Goal: Information Seeking & Learning: Check status

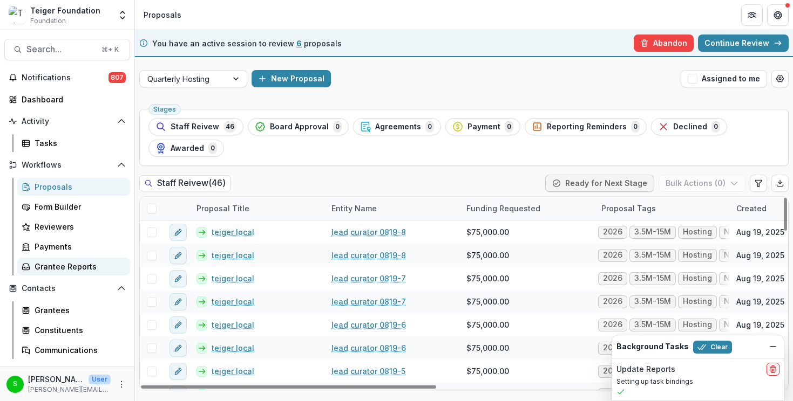
click at [78, 260] on link "Grantee Reports" at bounding box center [73, 267] width 113 height 18
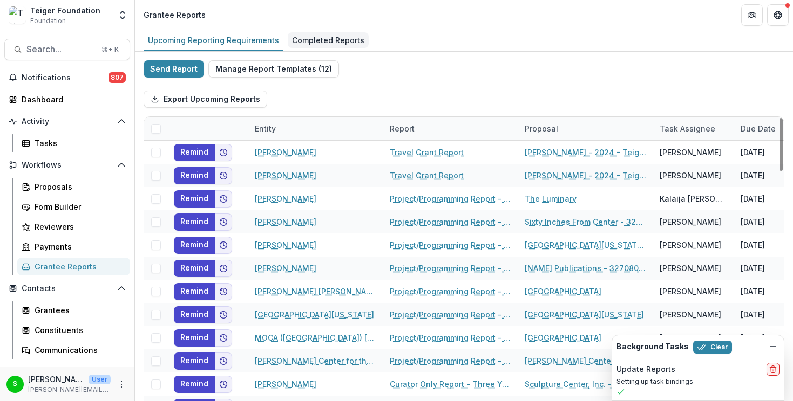
click at [308, 39] on div "Completed Reports" at bounding box center [328, 40] width 81 height 16
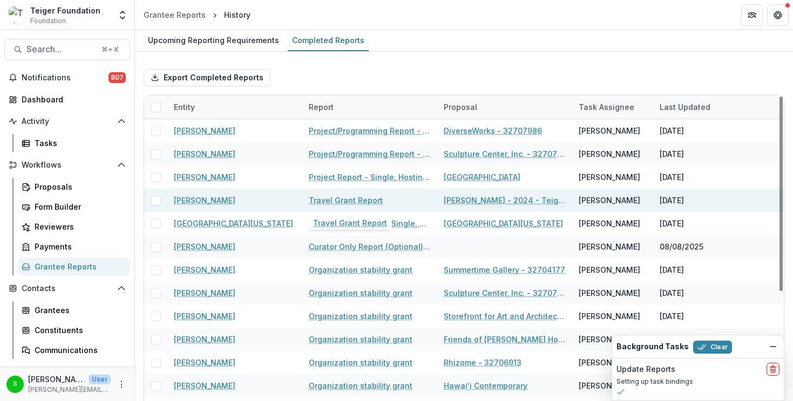
click at [314, 200] on link "Travel Grant Report" at bounding box center [346, 200] width 74 height 11
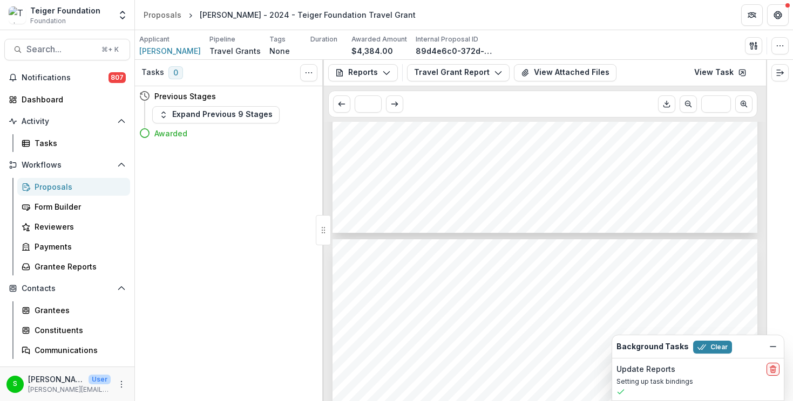
scroll to position [566, 0]
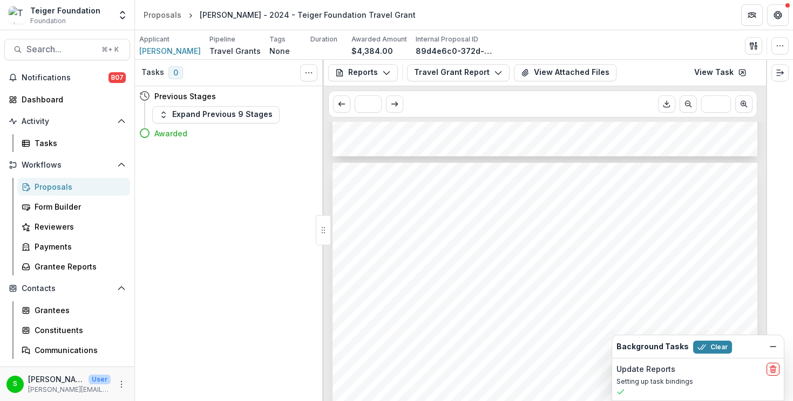
click at [438, 256] on span "This was the first time I ever traveled one of my exhibitions to another instit…" at bounding box center [533, 254] width 351 height 9
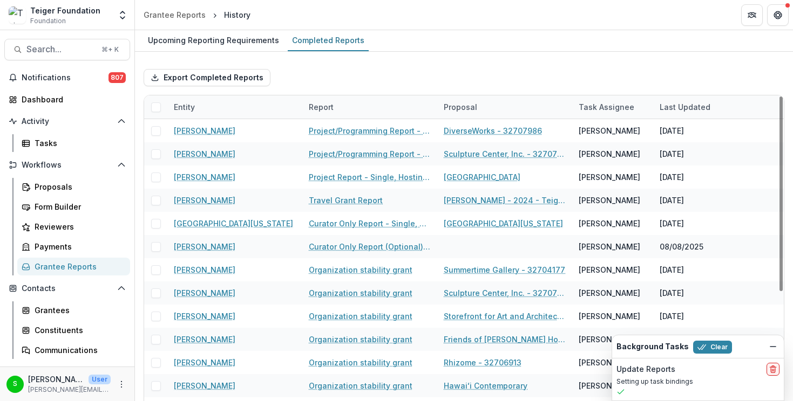
click at [319, 108] on div "Report" at bounding box center [321, 106] width 38 height 11
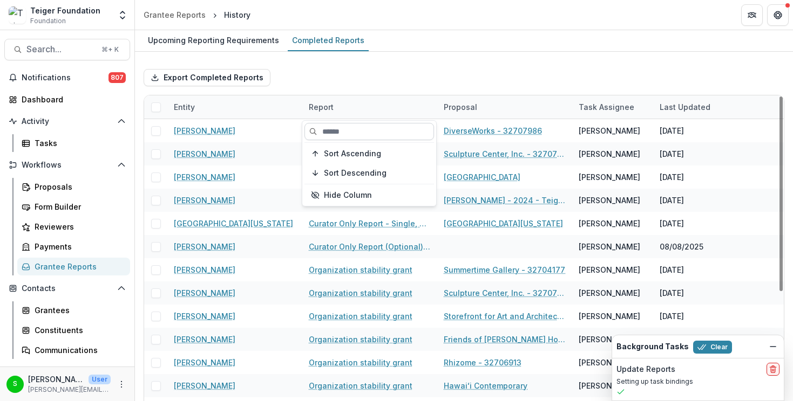
click at [326, 126] on input at bounding box center [368, 131] width 129 height 17
type input "*"
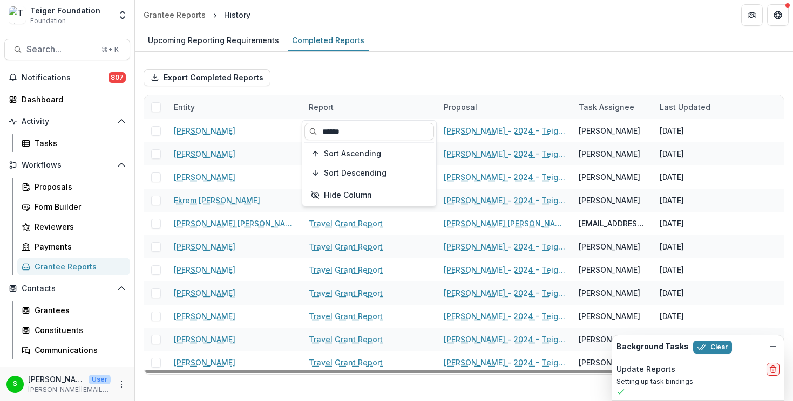
type input "******"
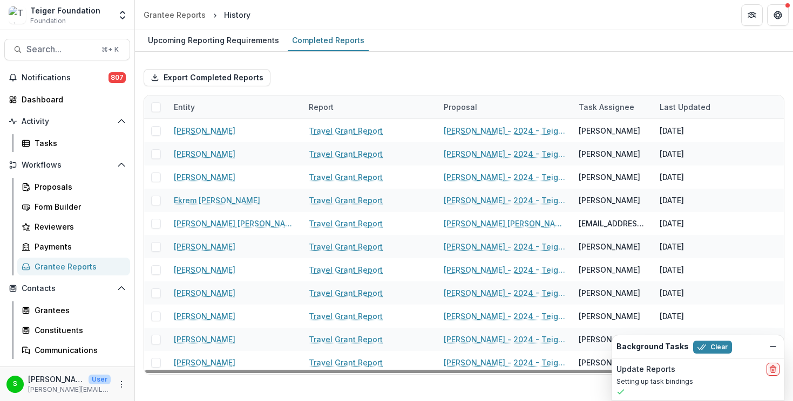
click at [350, 86] on div "Export Completed Reports" at bounding box center [464, 77] width 640 height 35
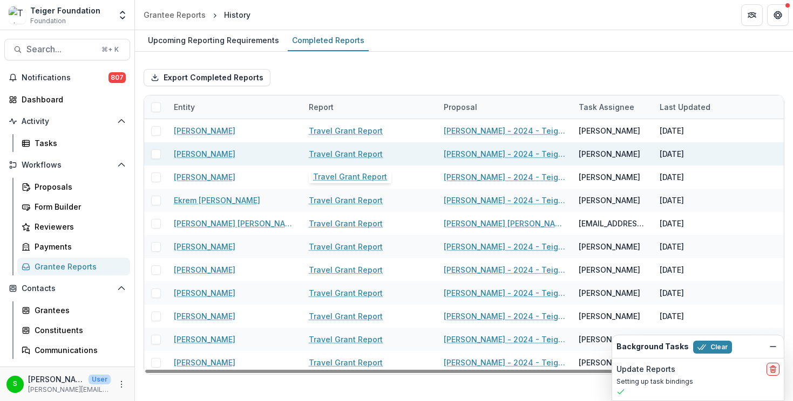
click at [331, 155] on link "Travel Grant Report" at bounding box center [346, 153] width 74 height 11
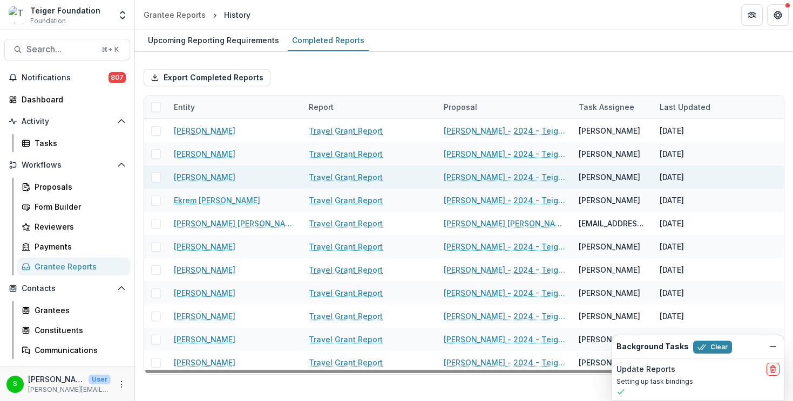
click at [329, 174] on link "Travel Grant Report" at bounding box center [346, 177] width 74 height 11
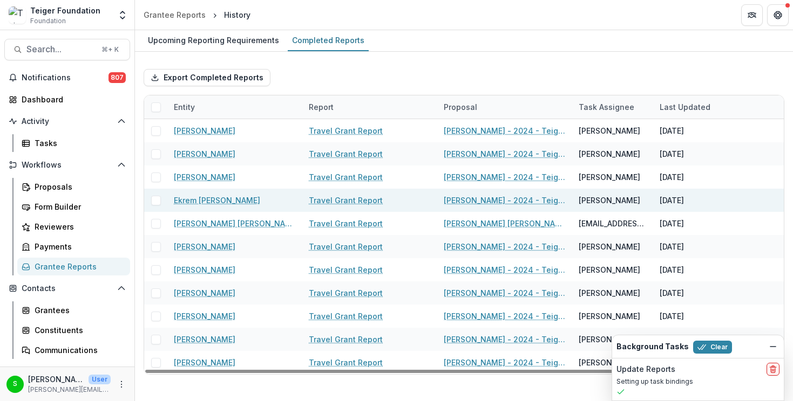
click at [327, 203] on link "Travel Grant Report" at bounding box center [346, 200] width 74 height 11
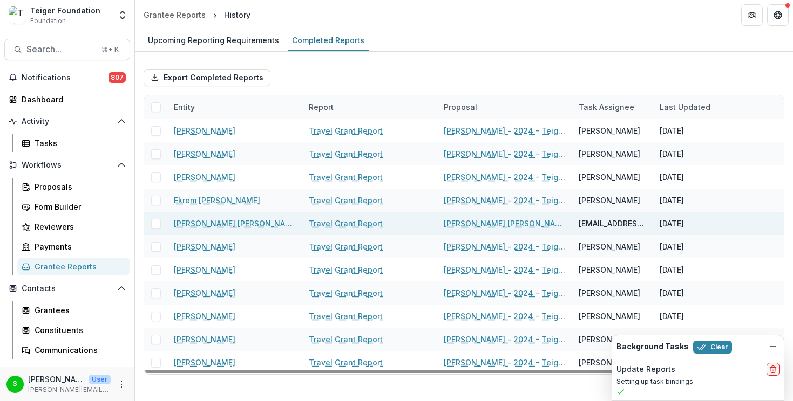
click at [324, 225] on link "Travel Grant Report" at bounding box center [346, 223] width 74 height 11
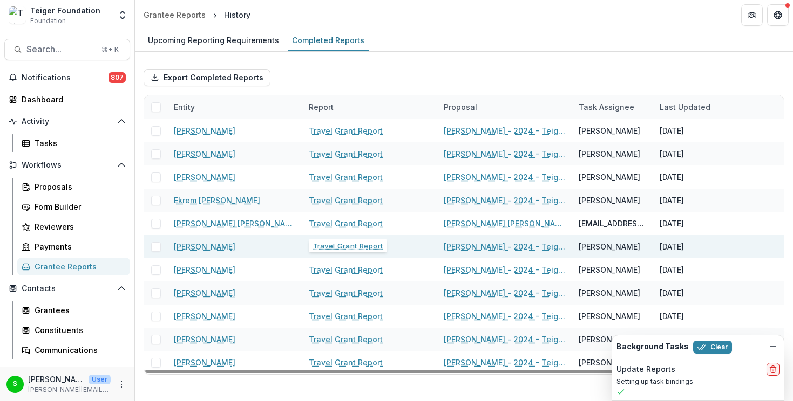
click at [324, 241] on link "Travel Grant Report" at bounding box center [346, 246] width 74 height 11
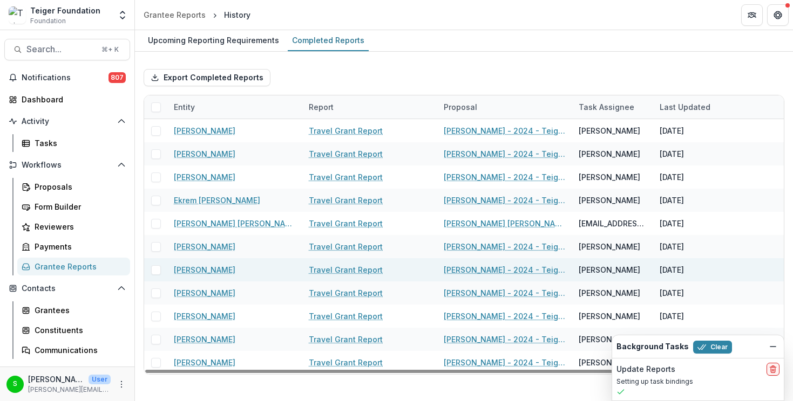
click at [324, 271] on link "Travel Grant Report" at bounding box center [346, 269] width 74 height 11
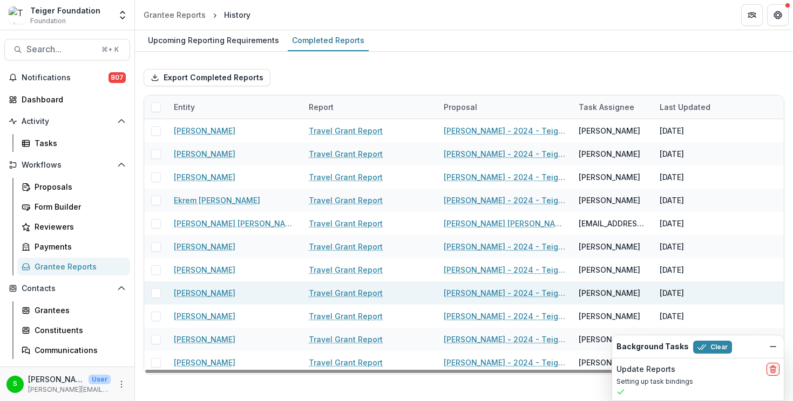
click at [322, 291] on link "Travel Grant Report" at bounding box center [346, 293] width 74 height 11
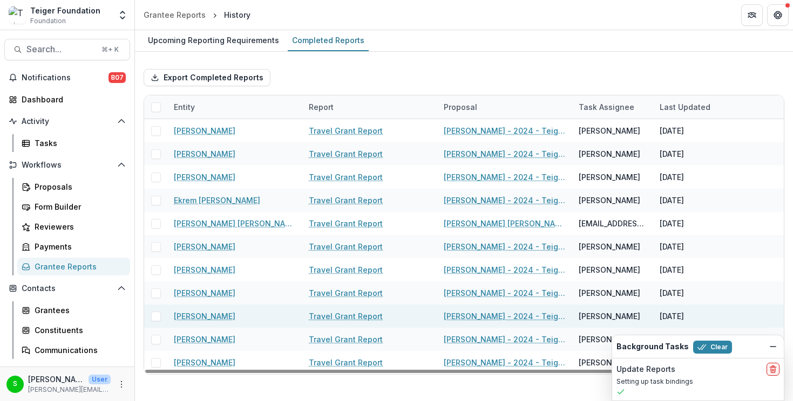
click at [322, 316] on link "Travel Grant Report" at bounding box center [346, 316] width 74 height 11
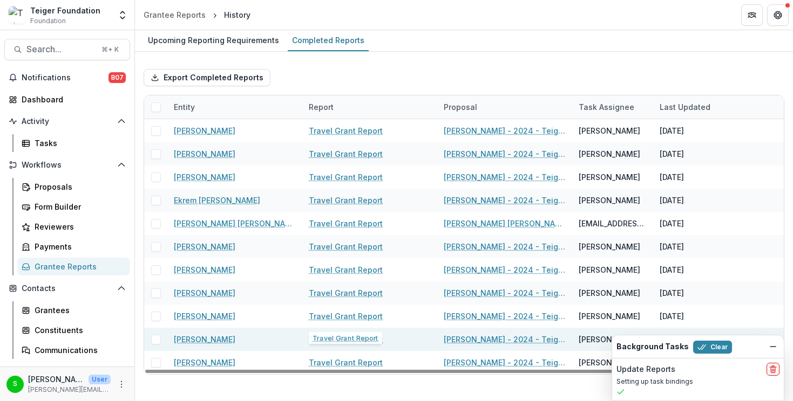
click at [322, 339] on link "Travel Grant Report" at bounding box center [346, 339] width 74 height 11
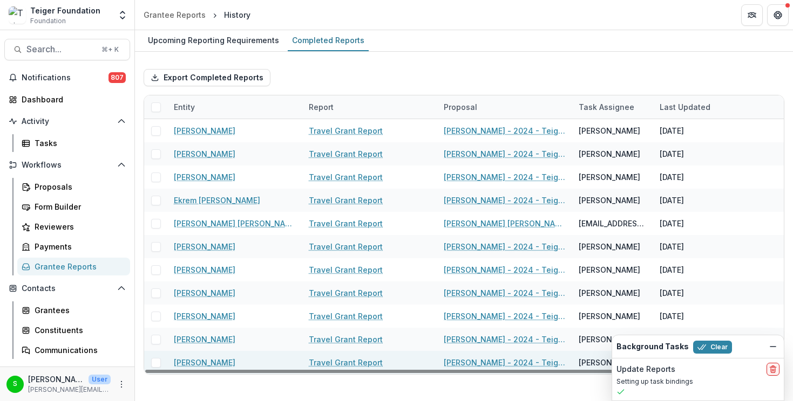
click at [322, 364] on link "Travel Grant Report" at bounding box center [346, 362] width 74 height 11
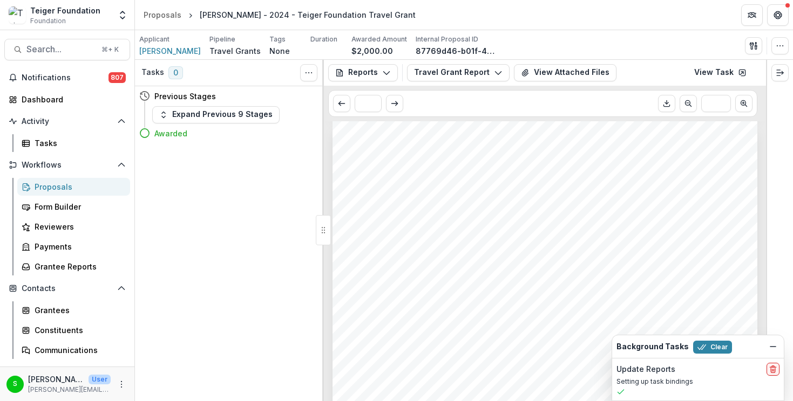
scroll to position [539, 0]
click at [495, 274] on span "collaboration across various art practices. Last year, I met Red Lake/Turtle Mo…" at bounding box center [557, 269] width 399 height 9
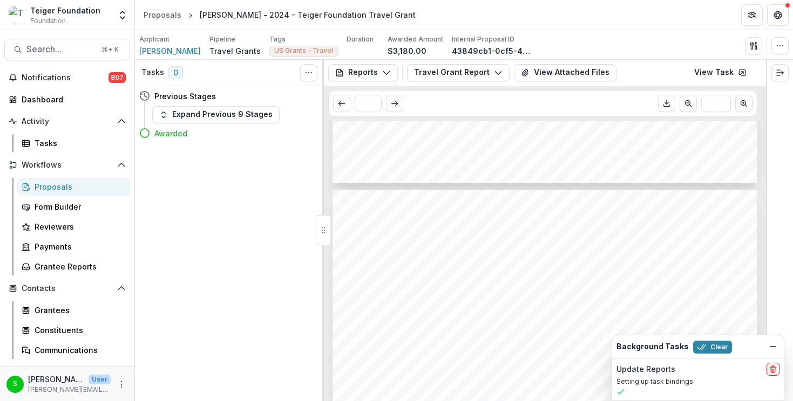
scroll to position [1217, 0]
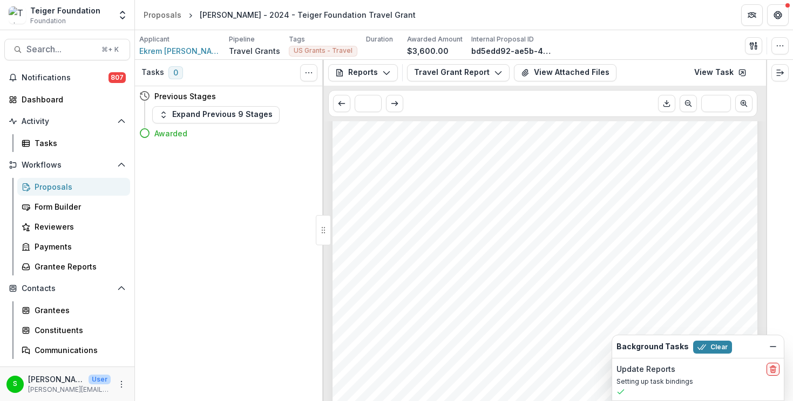
scroll to position [173, 0]
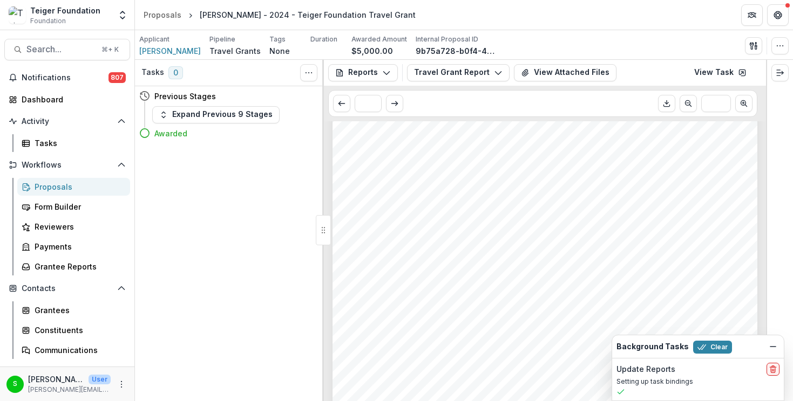
scroll to position [284, 0]
click at [407, 323] on div "1. 2. 3. 4. Submission Responses Travel Grant Report Submission Guidelines Than…" at bounding box center [544, 191] width 425 height 601
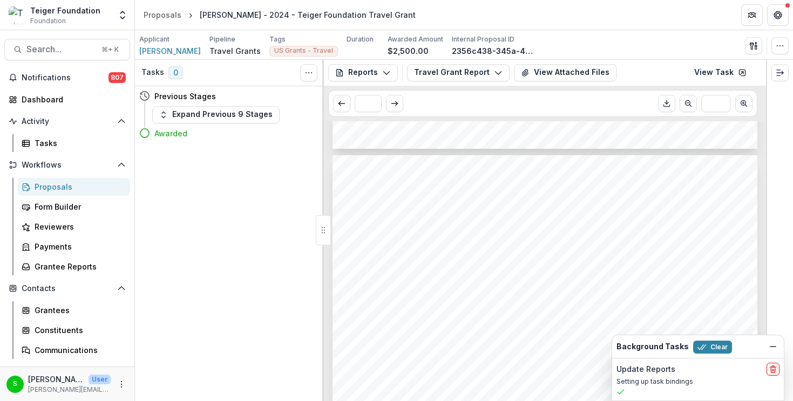
scroll to position [1306, 0]
click at [771, 345] on icon "Dismiss" at bounding box center [772, 347] width 9 height 9
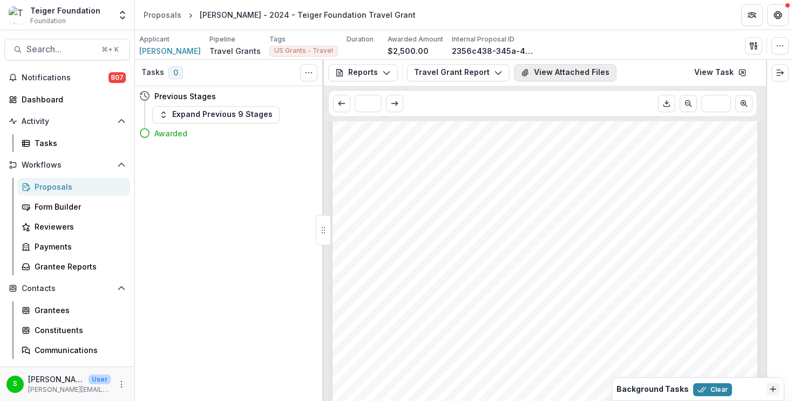
click at [560, 69] on button "View Attached Files" at bounding box center [565, 72] width 103 height 17
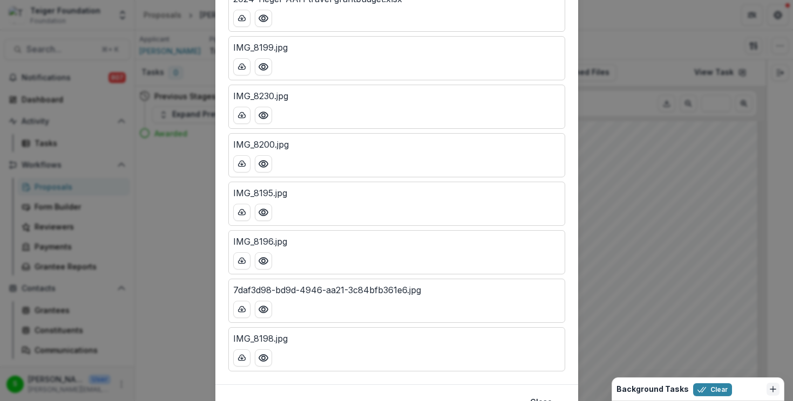
scroll to position [0, 0]
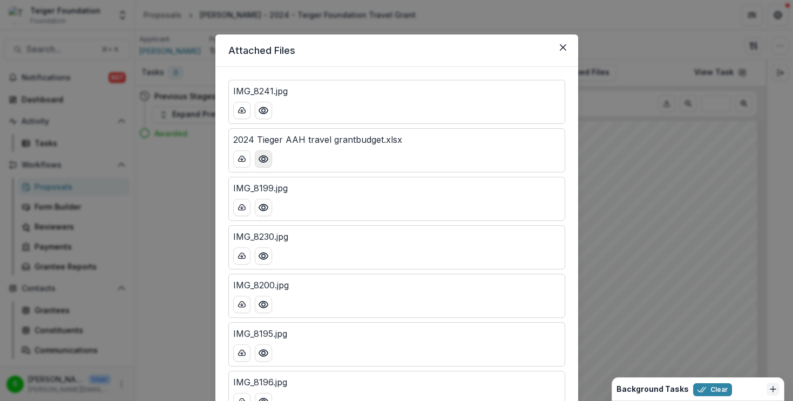
click at [261, 161] on circle "Preview 2024 Tieger AAH travel grantbudget.xlsx" at bounding box center [262, 159] width 3 height 3
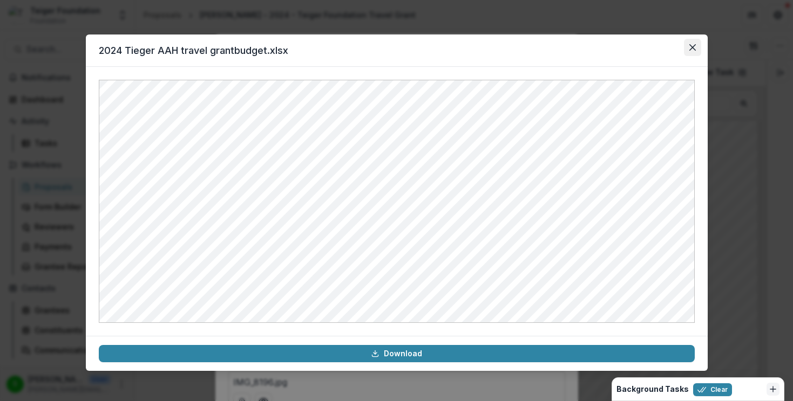
click at [691, 43] on button "Close" at bounding box center [692, 47] width 17 height 17
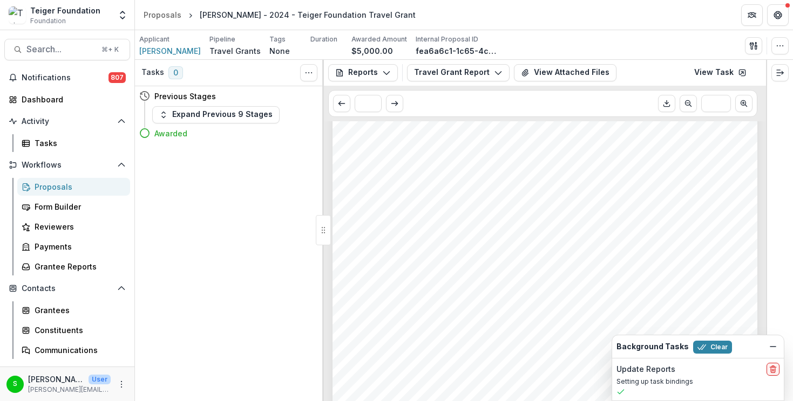
scroll to position [328, 0]
